Goal: Information Seeking & Learning: Learn about a topic

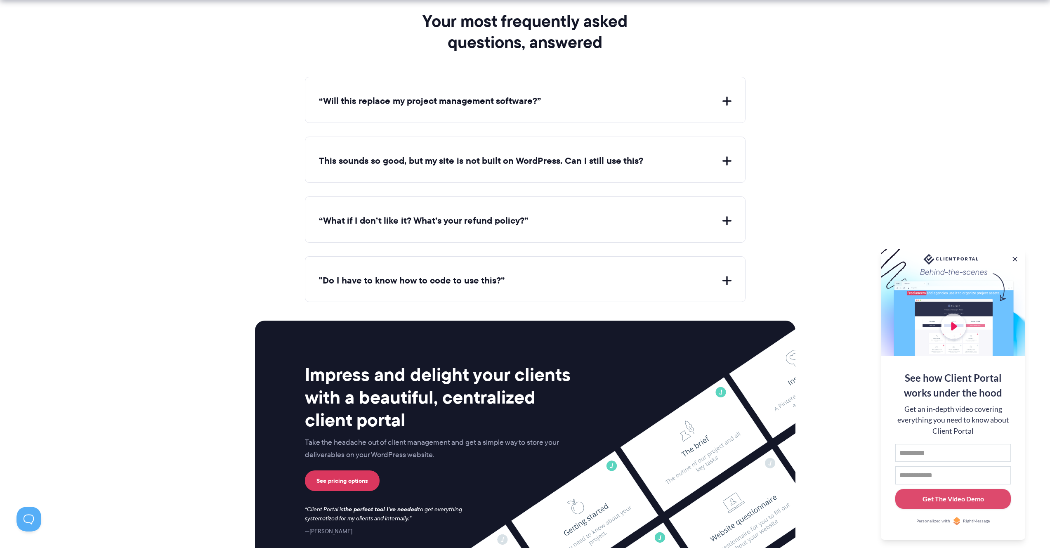
scroll to position [3104, 0]
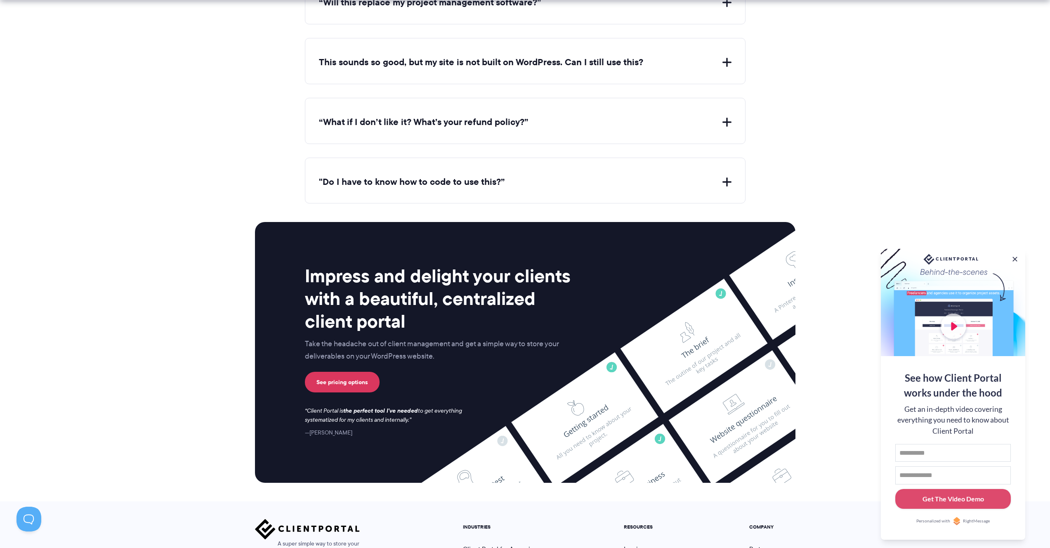
drag, startPoint x: 616, startPoint y: 165, endPoint x: 628, endPoint y: 144, distance: 23.7
click at [617, 164] on div ""Do I have to know how to code to use this?” Nope. If your website uses WordPre…" at bounding box center [525, 181] width 440 height 46
drag, startPoint x: 638, startPoint y: 123, endPoint x: 659, endPoint y: 90, distance: 39.7
click at [639, 121] on div "“What if I don’t like it? What’s your refund policy?” If Client Portal doesn't …" at bounding box center [525, 121] width 440 height 46
click at [661, 88] on div "“Will this replace my project management software?” Client Portal doesn't repla…" at bounding box center [525, 90] width 440 height 225
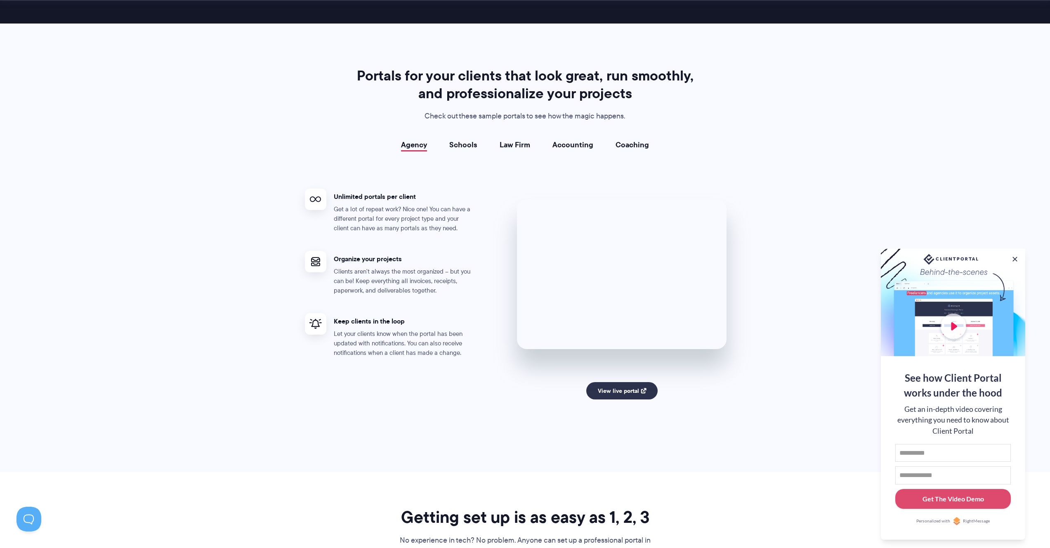
scroll to position [3238, 0]
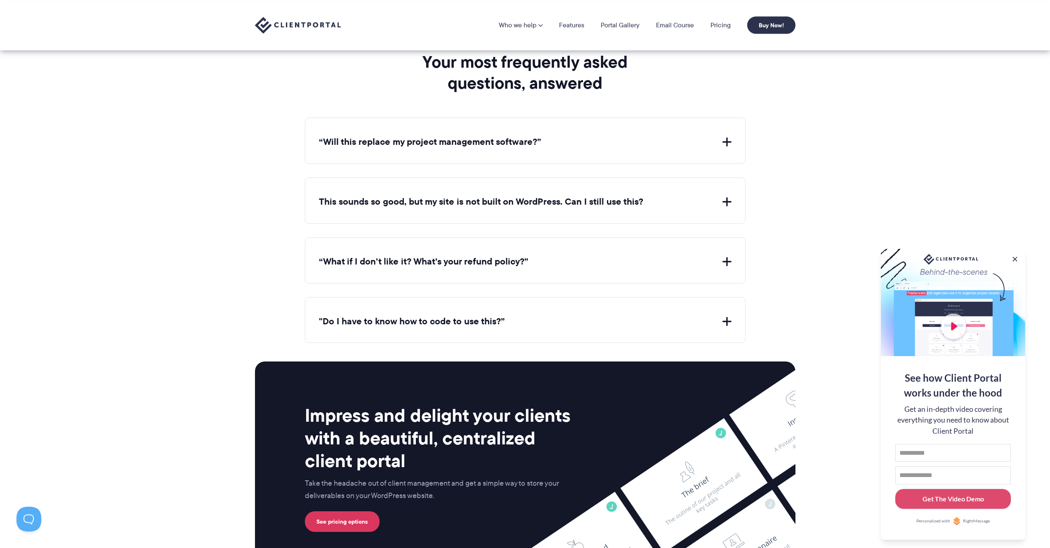
click at [669, 171] on div "“Will this replace my project management software?” Client Portal doesn't repla…" at bounding box center [525, 230] width 440 height 225
click at [694, 138] on button "“Will this replace my project management software?”" at bounding box center [525, 142] width 412 height 13
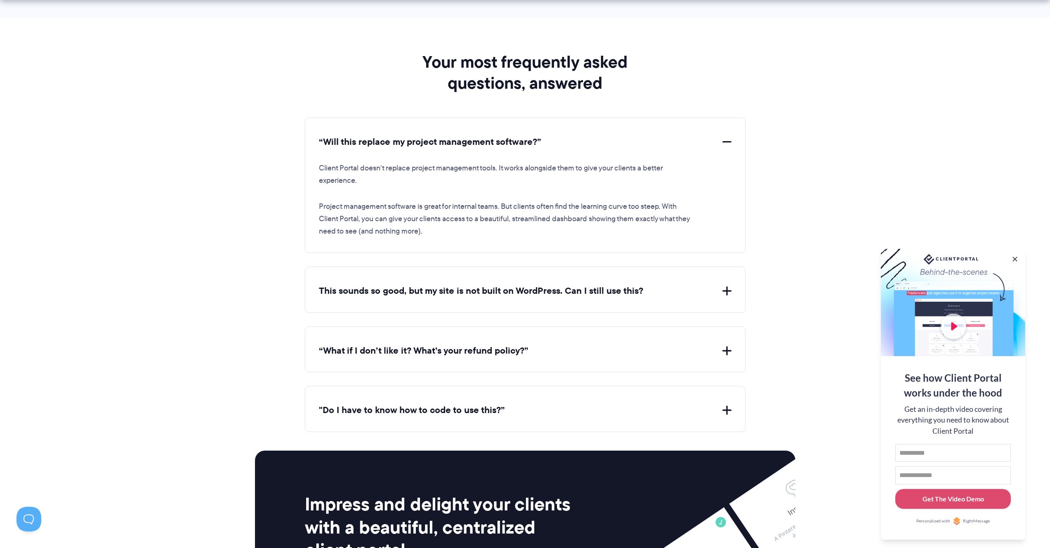
scroll to position [3064, 0]
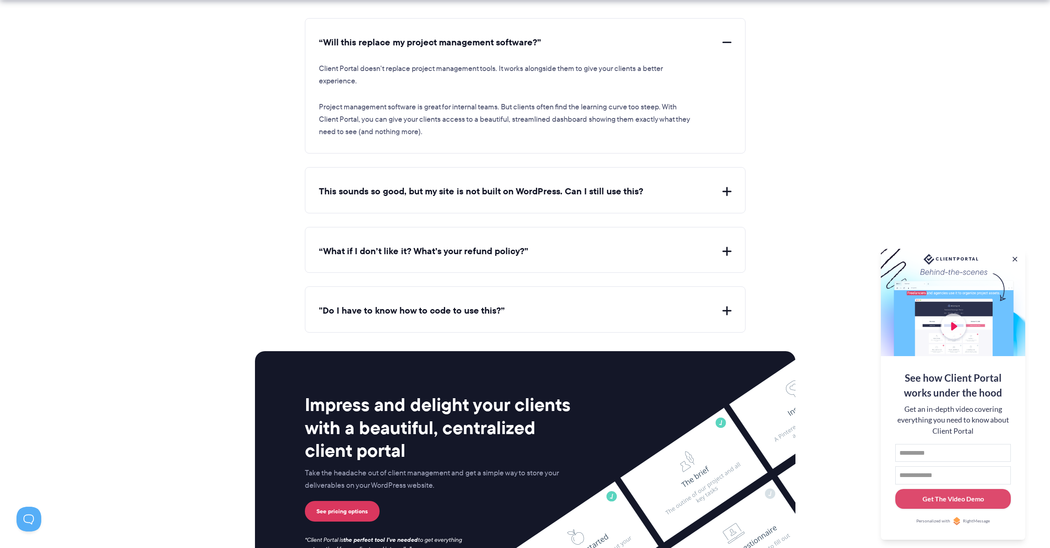
click at [668, 188] on button "This sounds so good, but my site is not built on WordPress. Can I still use thi…" at bounding box center [525, 191] width 412 height 13
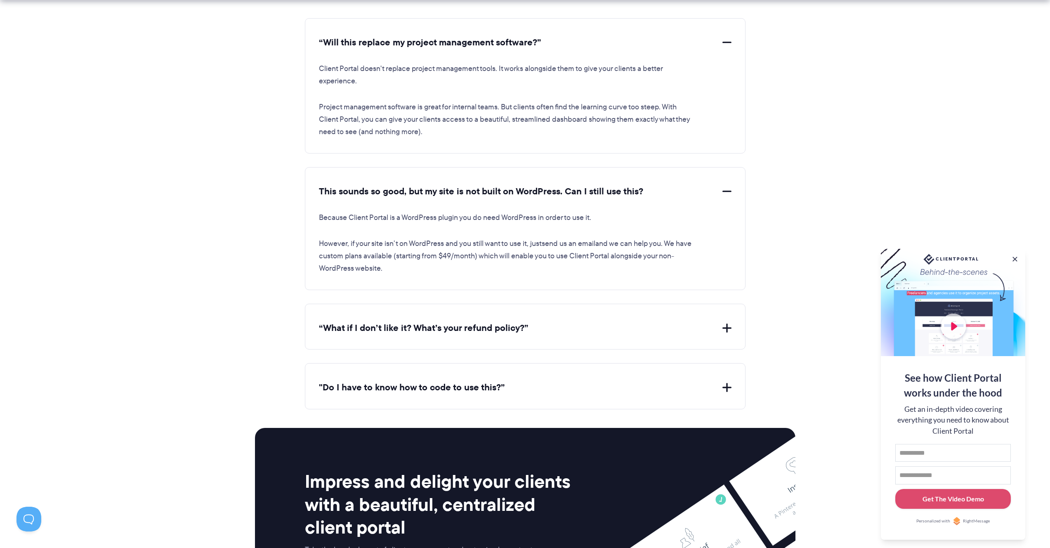
click at [608, 309] on div "“What if I don’t like it? What’s your refund policy?” If Client Portal doesn't …" at bounding box center [525, 327] width 440 height 46
click at [610, 324] on button "“What if I don’t like it? What’s your refund policy?”" at bounding box center [525, 328] width 412 height 13
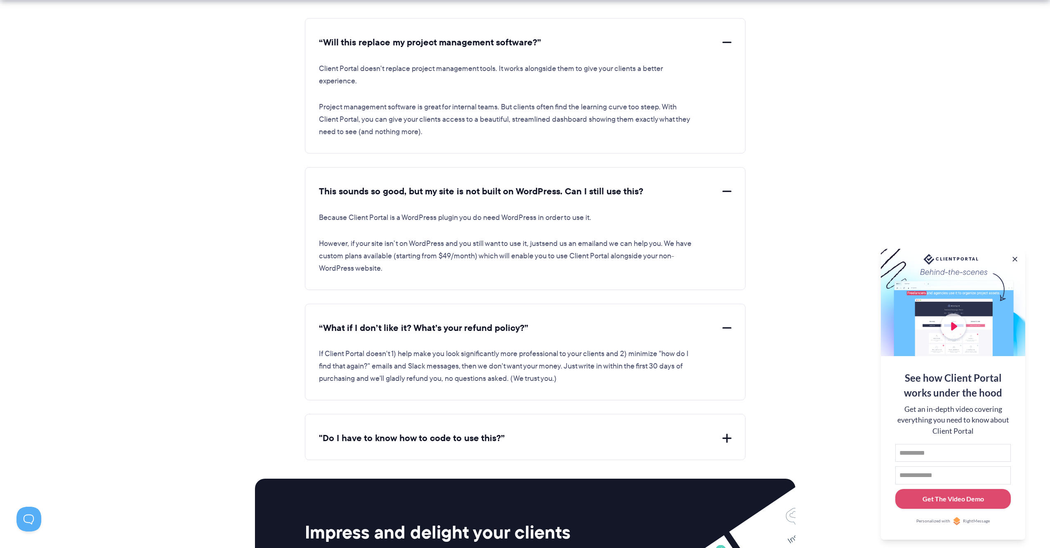
click at [601, 420] on div ""Do I have to know how to code to use this?” Nope. If your website uses WordPre…" at bounding box center [525, 437] width 440 height 46
click at [604, 432] on button ""Do I have to know how to code to use this?”" at bounding box center [525, 438] width 412 height 13
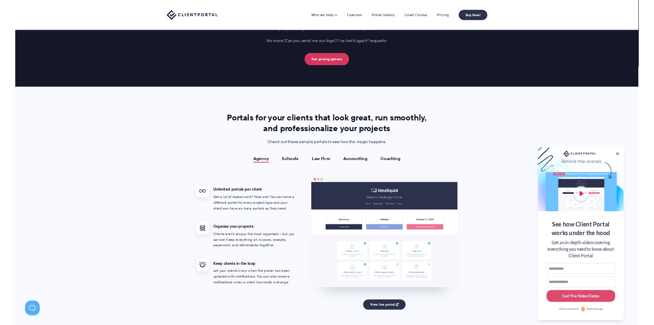
scroll to position [1041, 0]
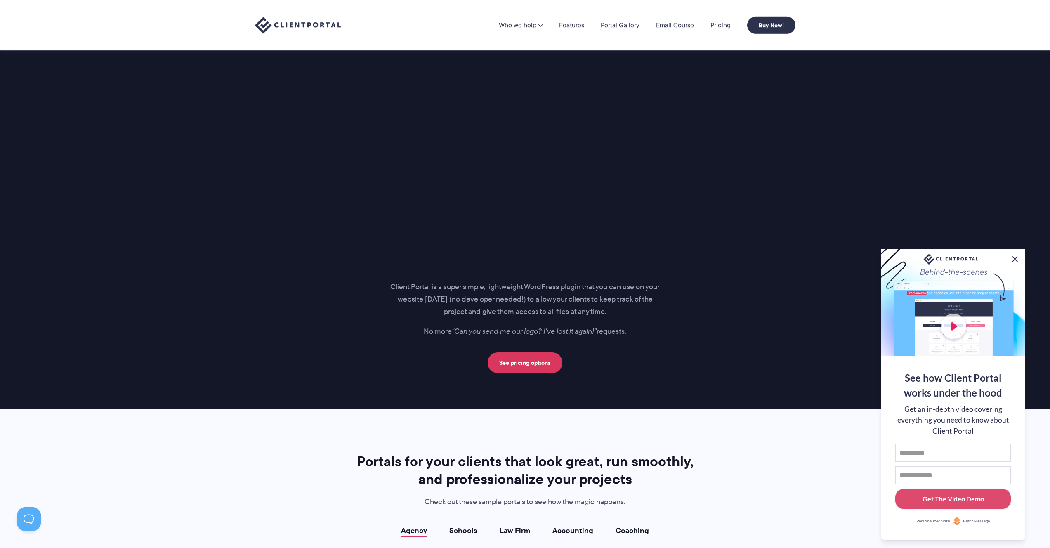
click at [1015, 256] on button at bounding box center [1015, 259] width 10 height 10
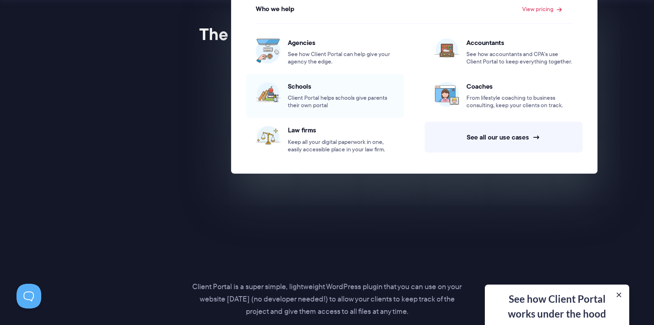
scroll to position [1097, 0]
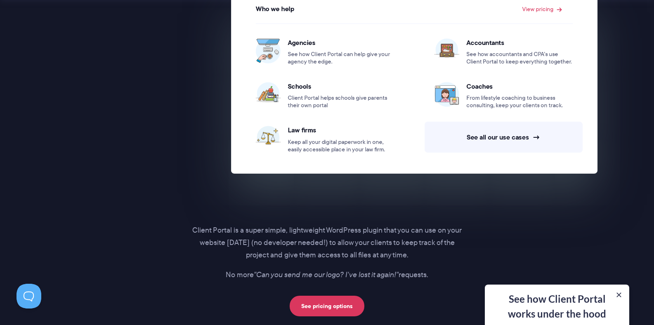
drag, startPoint x: 67, startPoint y: 64, endPoint x: 168, endPoint y: 67, distance: 101.5
click at [67, 64] on div "Introducing… The perfect portal for your clients Client Portal is a super simpl…" at bounding box center [327, 133] width 561 height 367
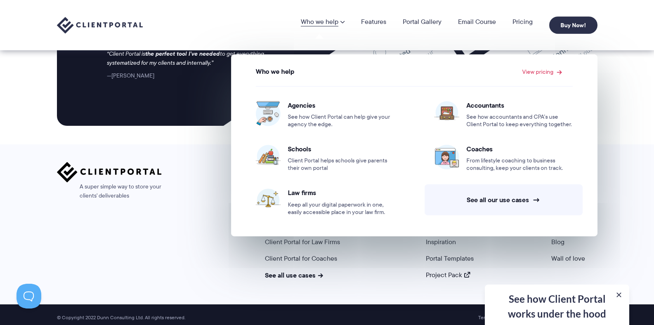
scroll to position [3741, 0]
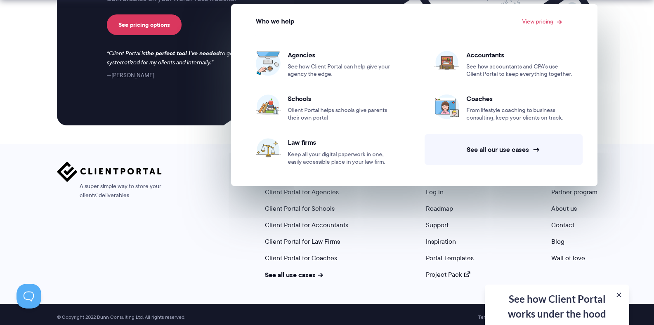
drag, startPoint x: 157, startPoint y: 226, endPoint x: 197, endPoint y: 224, distance: 40.1
click at [158, 226] on div "A super simple way to store your clients' deliverables" at bounding box center [109, 220] width 105 height 117
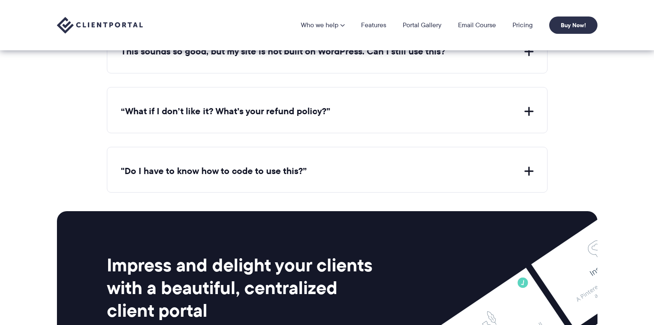
scroll to position [3080, 0]
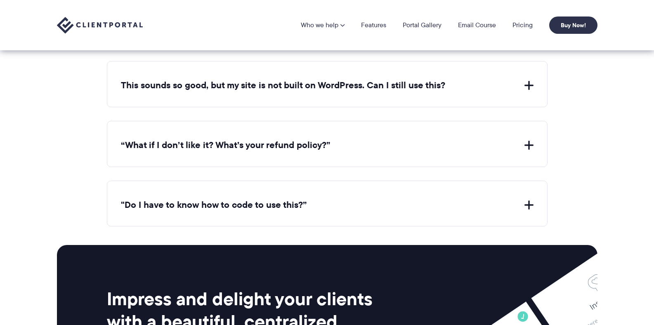
click at [286, 203] on button ""Do I have to know how to code to use this?”" at bounding box center [327, 205] width 412 height 13
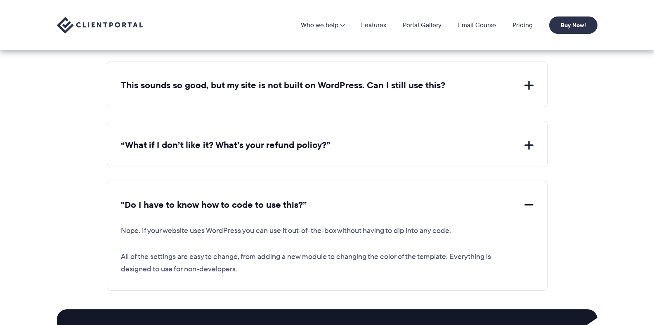
click at [331, 114] on div "“Will this replace my project management software?” Client Portal doesn't repla…" at bounding box center [327, 146] width 440 height 290
click at [298, 139] on button "“What if I don’t like it? What’s your refund policy?”" at bounding box center [327, 145] width 412 height 13
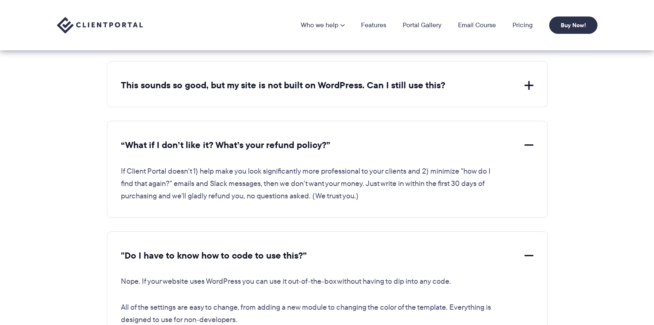
click at [318, 84] on button "This sounds so good, but my site is not built on WordPress. Can I still use thi…" at bounding box center [327, 85] width 412 height 13
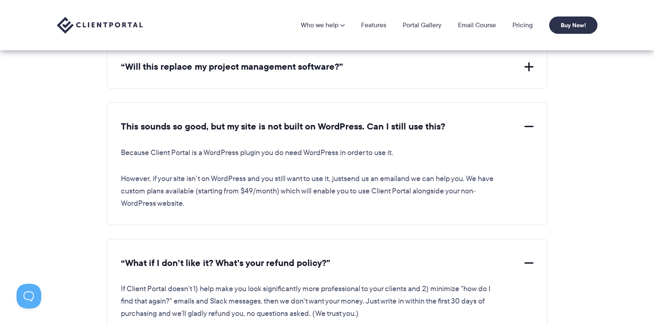
scroll to position [2930, 0]
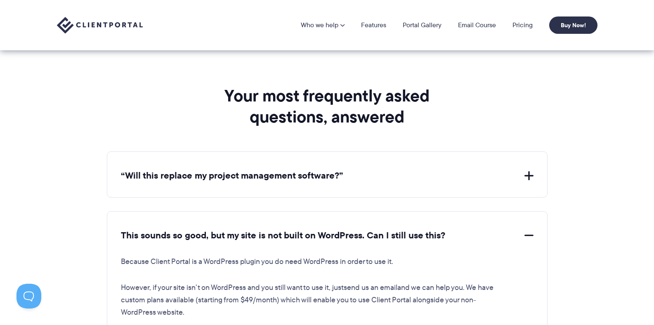
drag, startPoint x: 278, startPoint y: 193, endPoint x: 276, endPoint y: 188, distance: 5.4
click at [274, 176] on button "“Will this replace my project management software?”" at bounding box center [327, 176] width 412 height 13
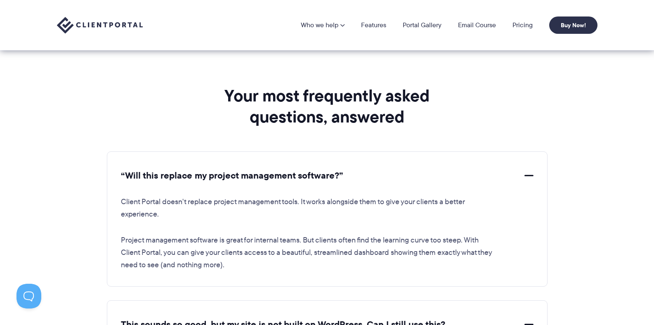
click at [201, 217] on div "Client Portal doesn't replace project management tools. It works alongside them…" at bounding box center [327, 226] width 412 height 89
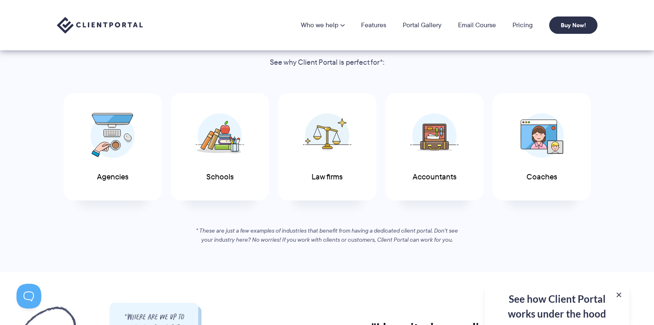
scroll to position [0, 0]
